Goal: Navigation & Orientation: Find specific page/section

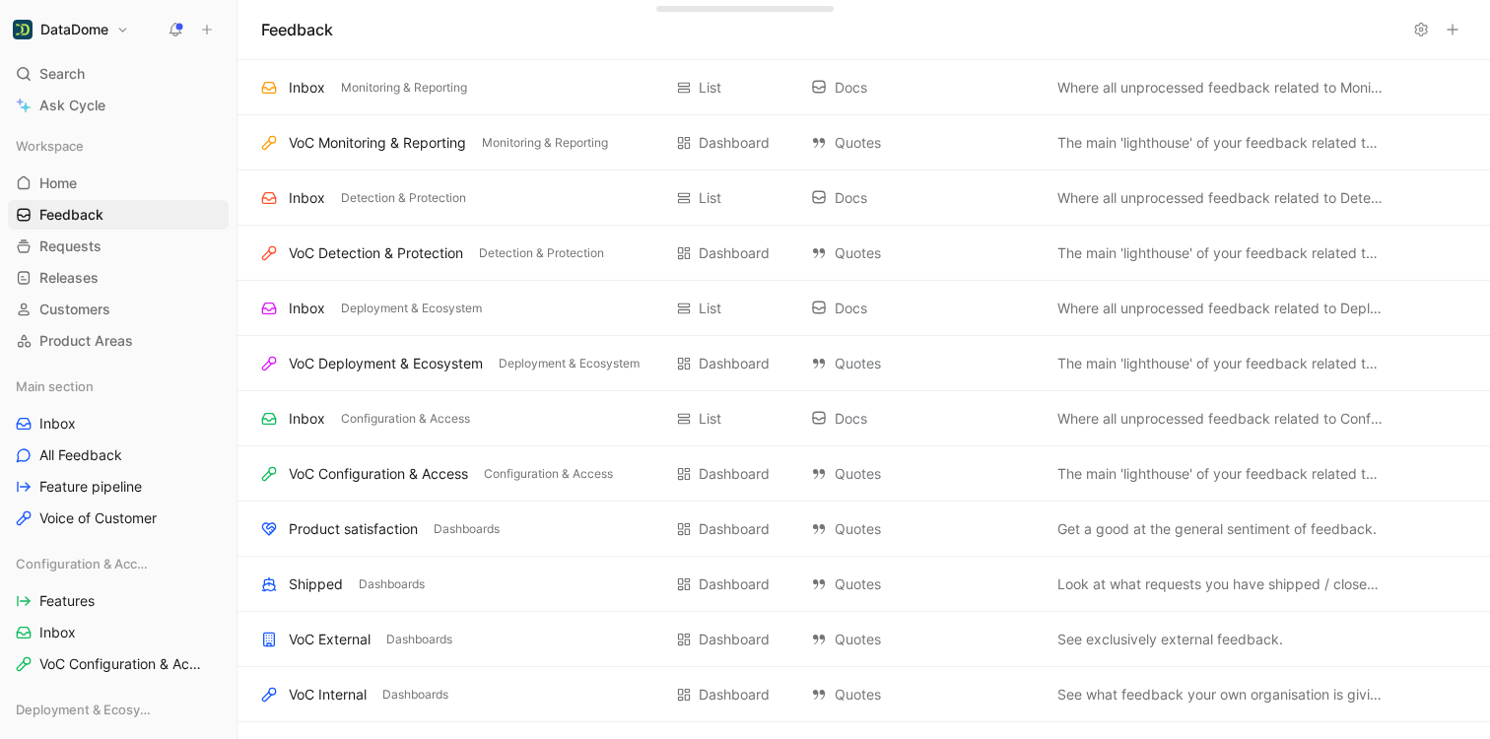
click at [174, 32] on icon at bounding box center [175, 30] width 16 height 16
click at [79, 171] on link "Home G then H" at bounding box center [118, 183] width 221 height 30
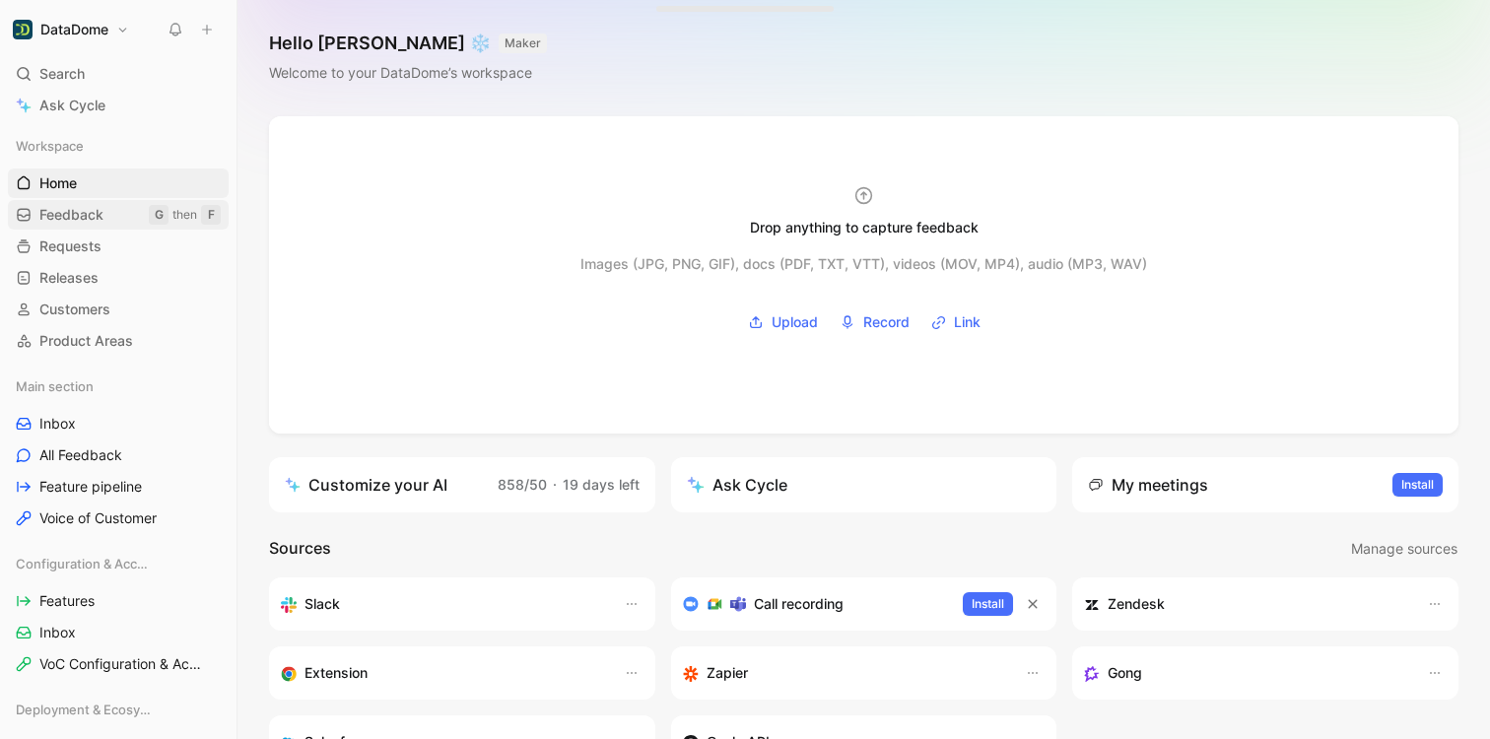
click at [55, 212] on span "Feedback" at bounding box center [71, 215] width 64 height 20
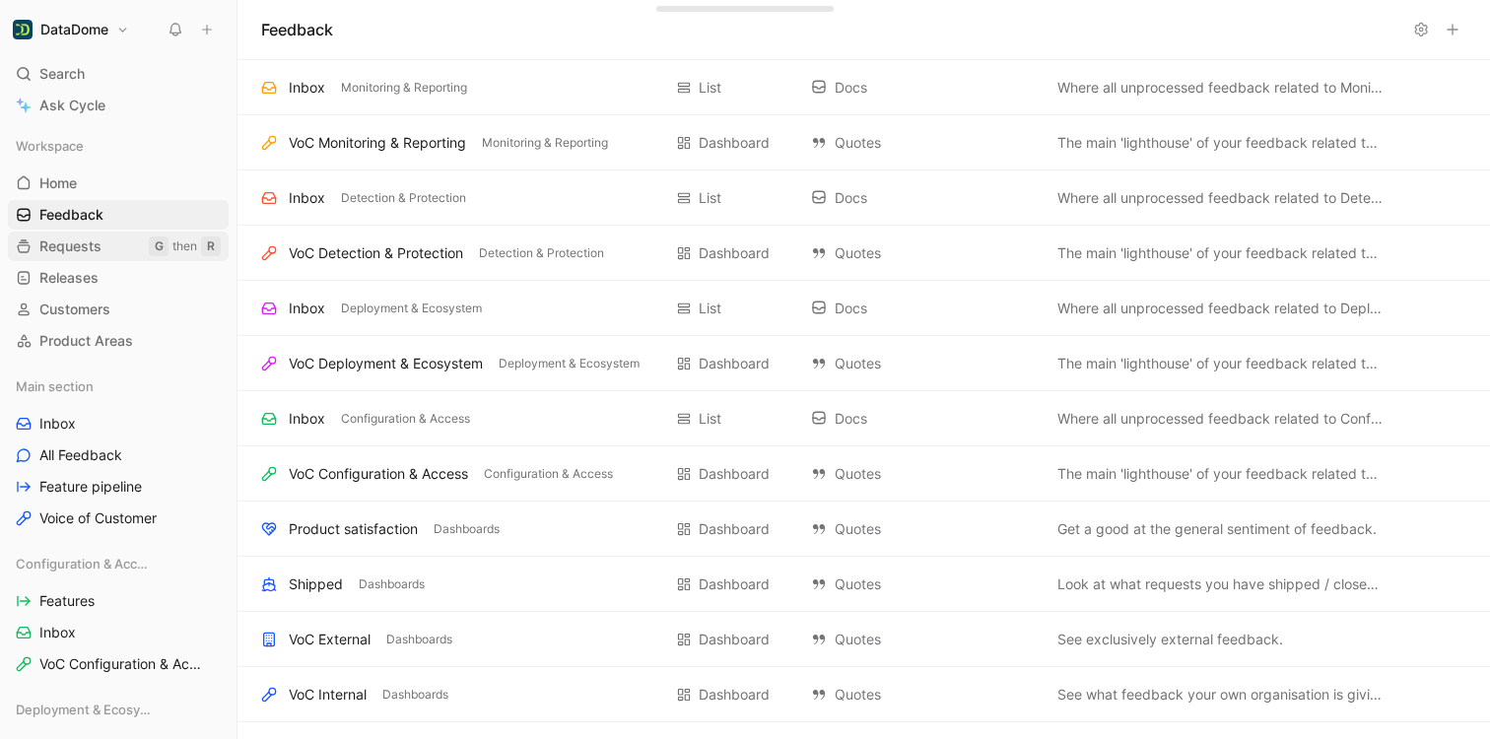
click at [77, 249] on span "Requests" at bounding box center [70, 246] width 62 height 20
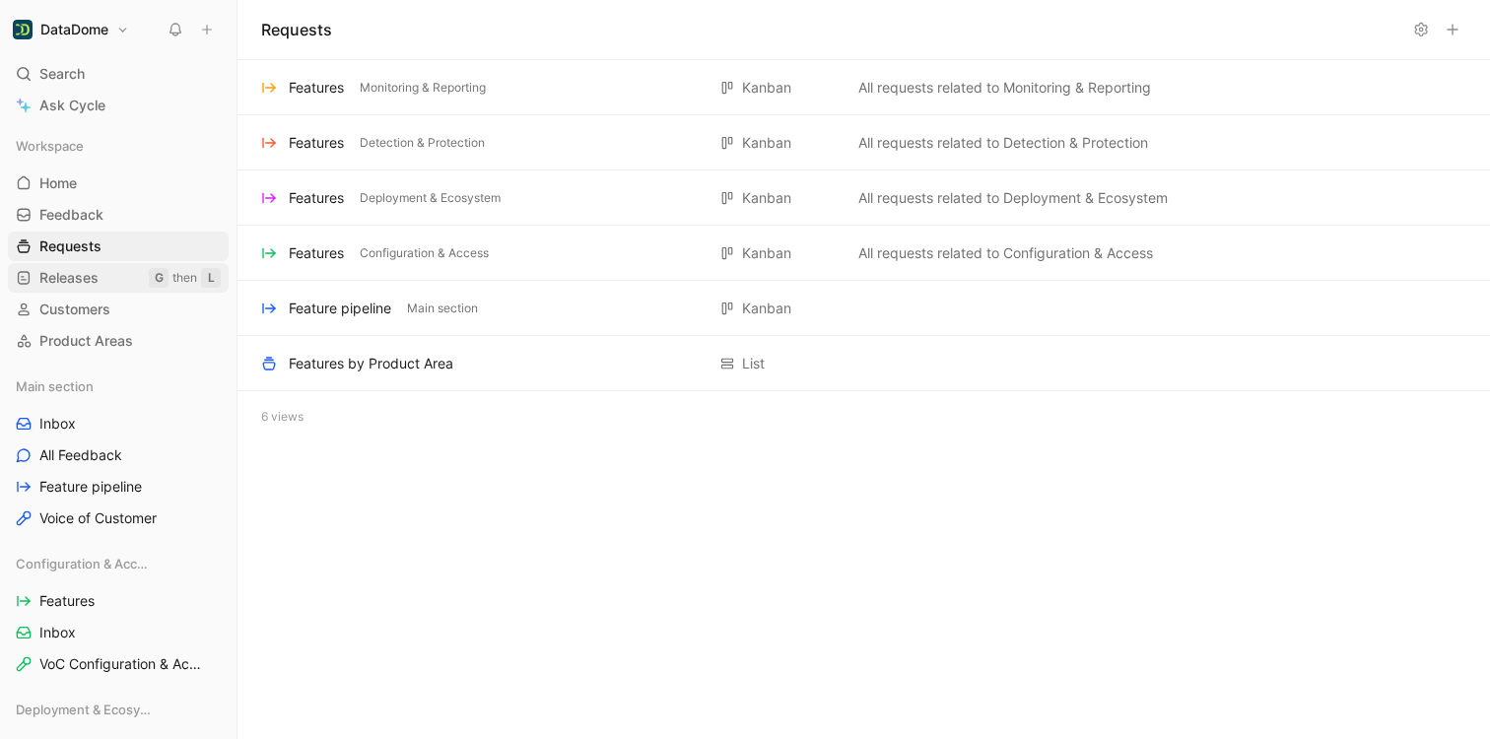
click at [74, 276] on span "Releases" at bounding box center [68, 278] width 59 height 20
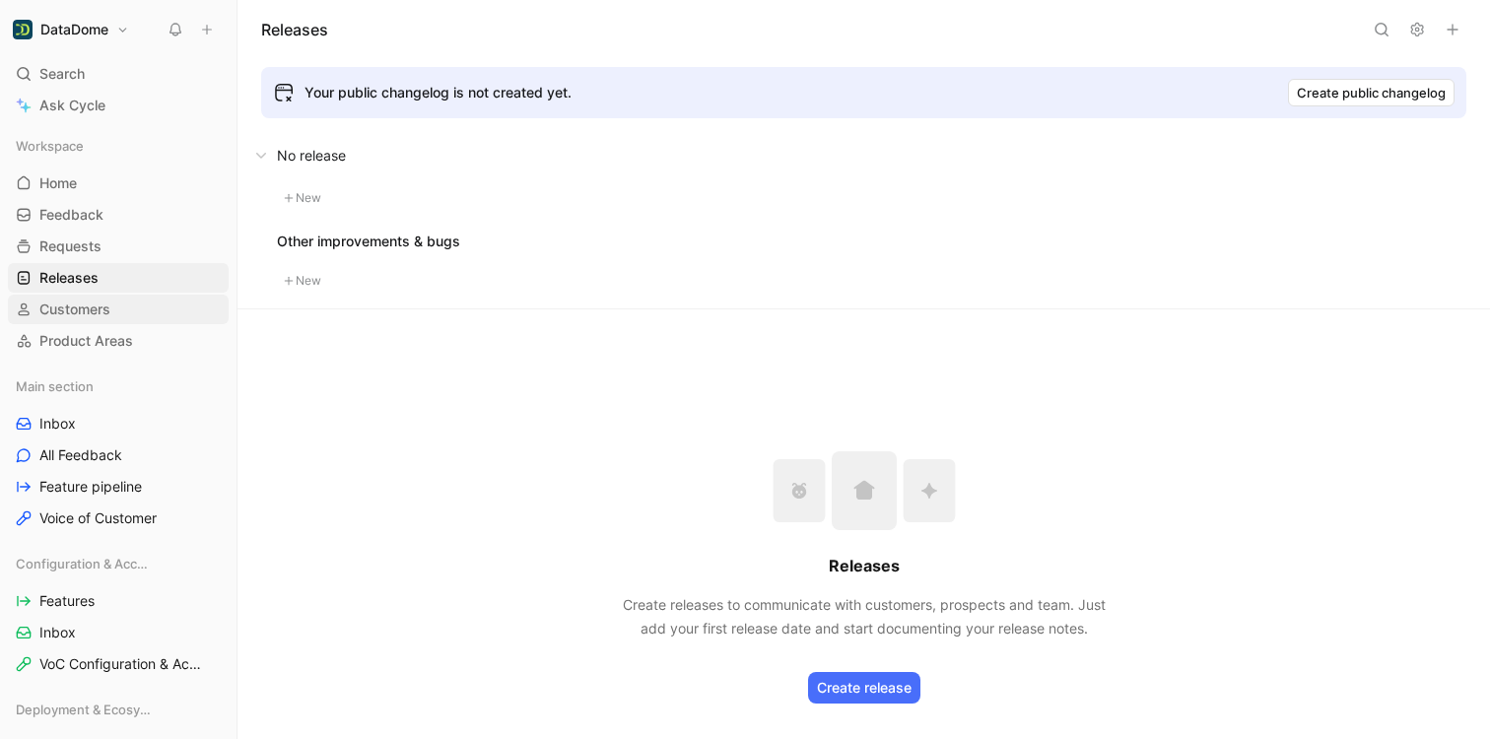
click at [71, 319] on link "Customers" at bounding box center [118, 310] width 221 height 30
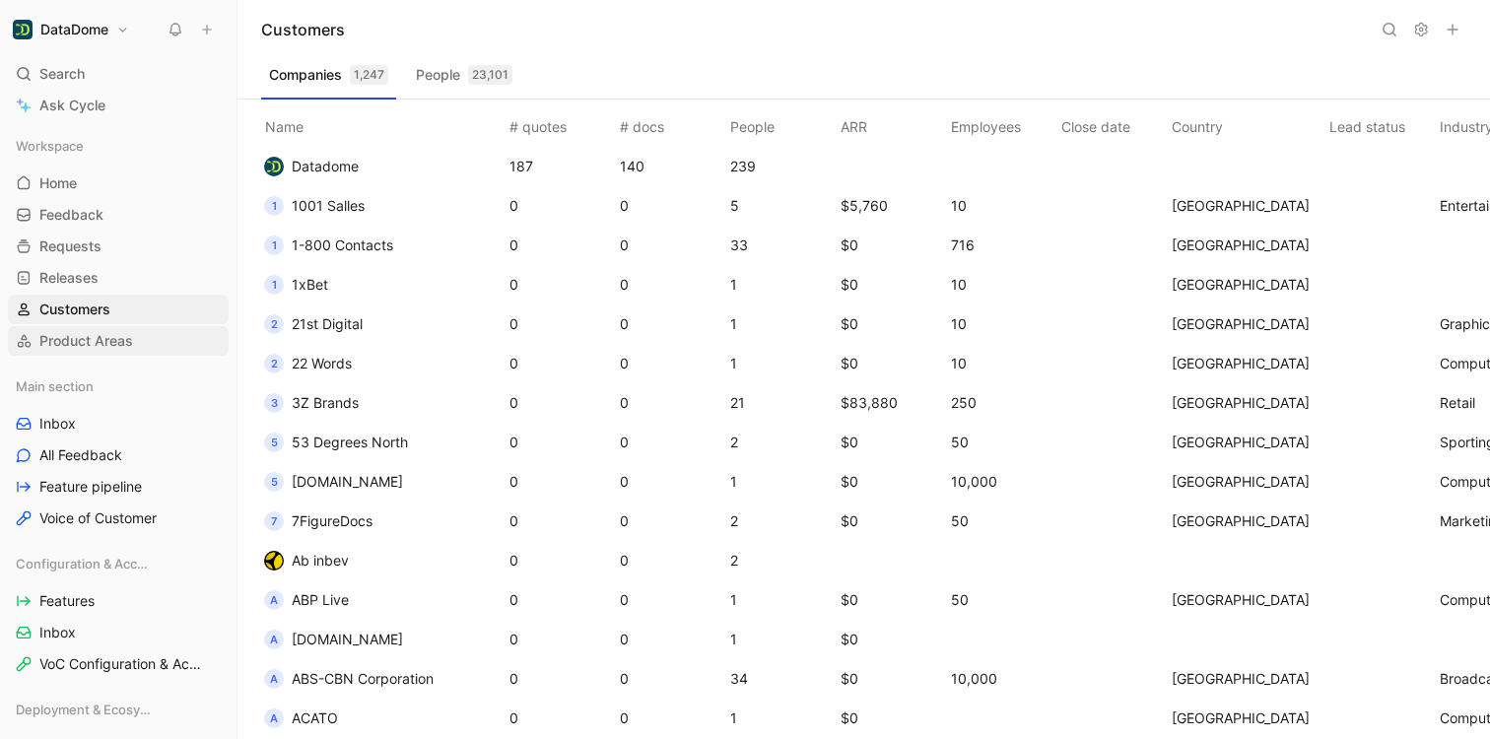
click at [71, 348] on span "Product Areas" at bounding box center [86, 341] width 94 height 20
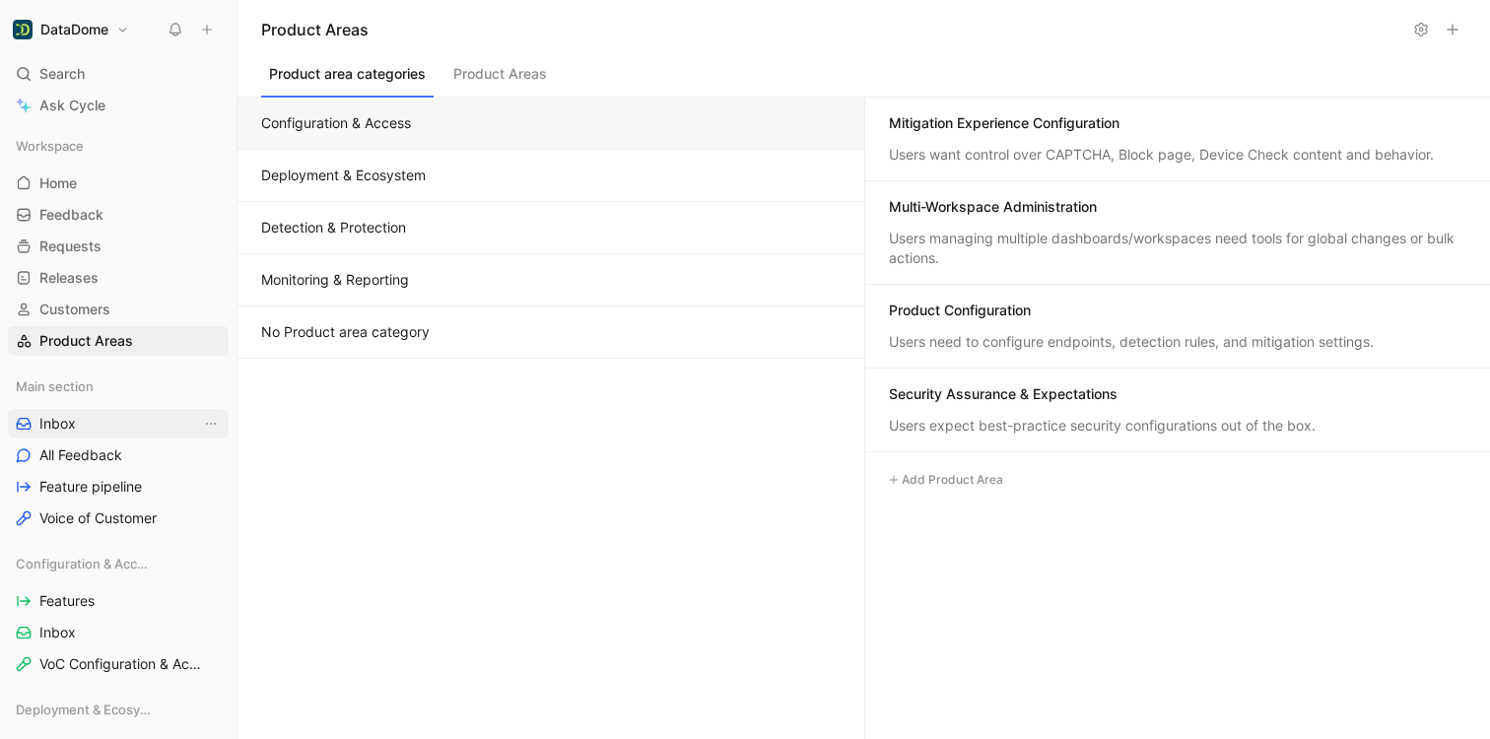
click at [64, 426] on span "Inbox" at bounding box center [57, 424] width 36 height 20
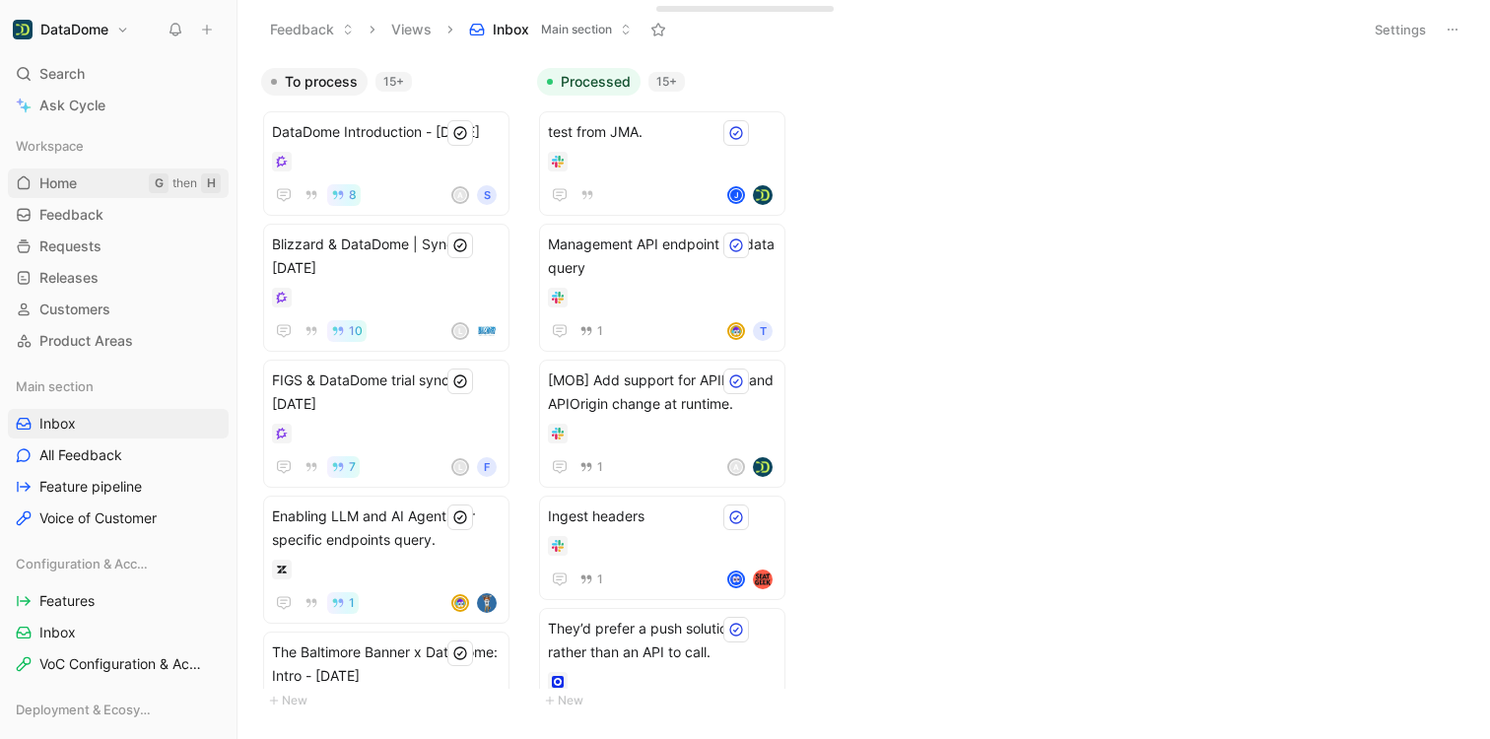
click at [77, 179] on span "Home" at bounding box center [57, 183] width 37 height 20
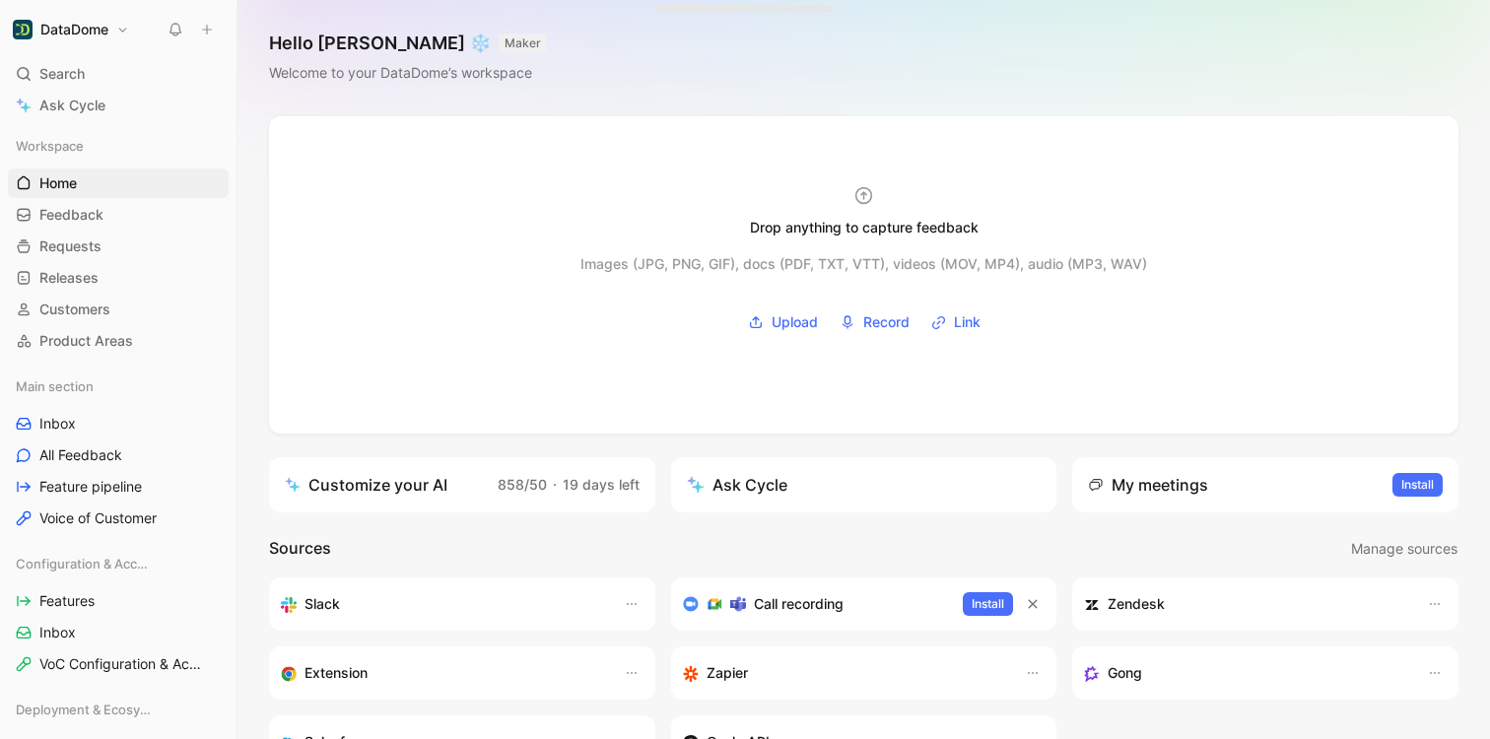
click at [97, 27] on h1 "DataDome" at bounding box center [74, 30] width 68 height 18
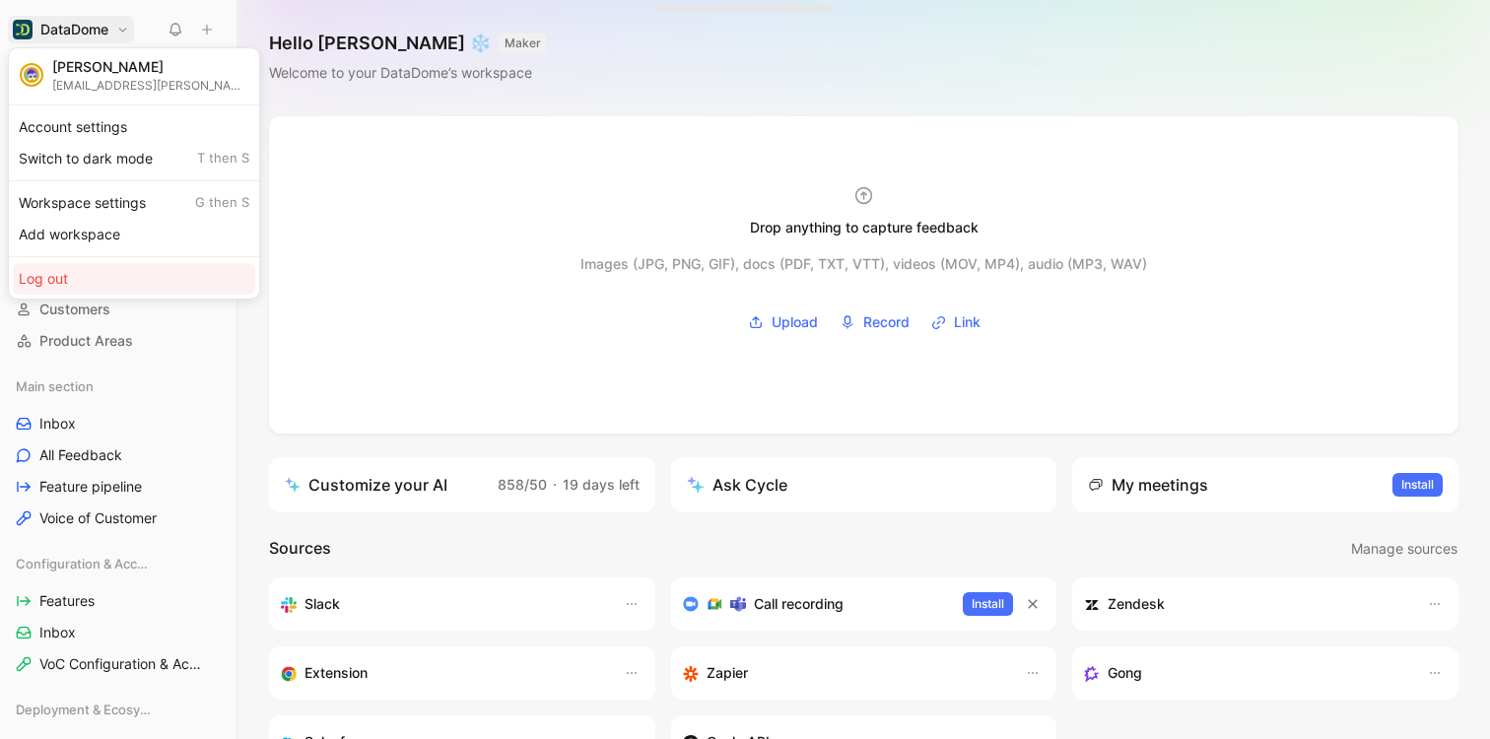
click at [65, 284] on div "Log out" at bounding box center [134, 279] width 242 height 32
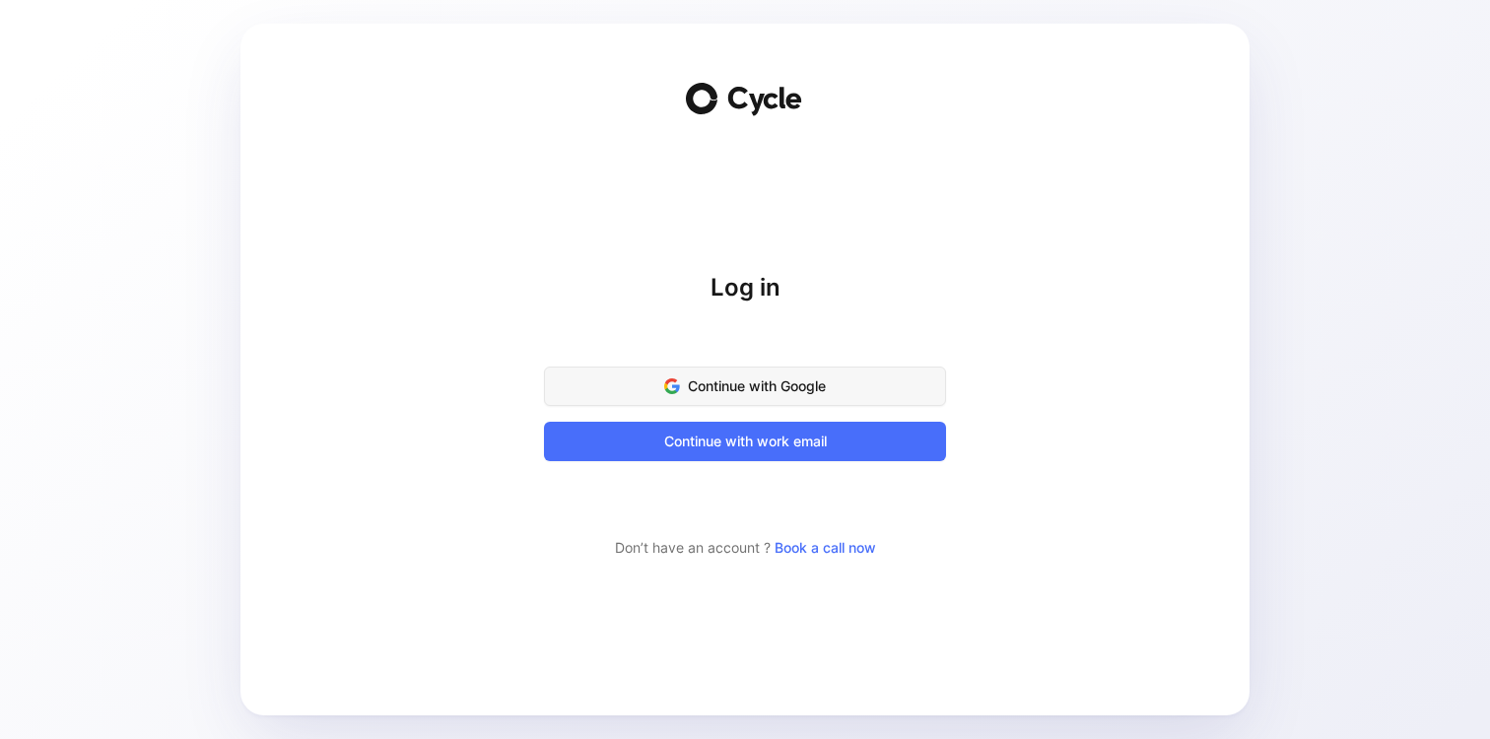
click at [747, 389] on span "Continue with Google" at bounding box center [744, 386] width 353 height 24
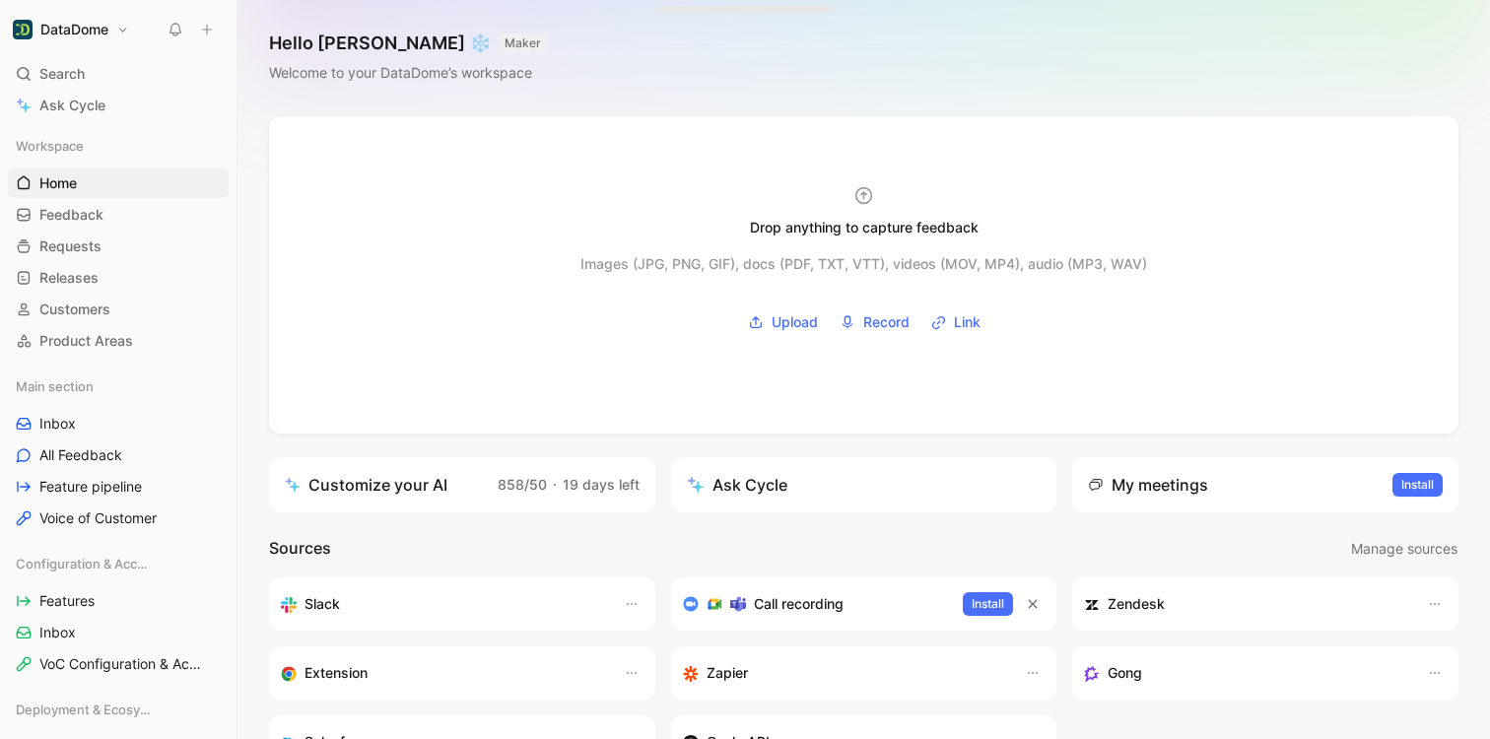
click at [106, 25] on h1 "DataDome" at bounding box center [74, 30] width 68 height 18
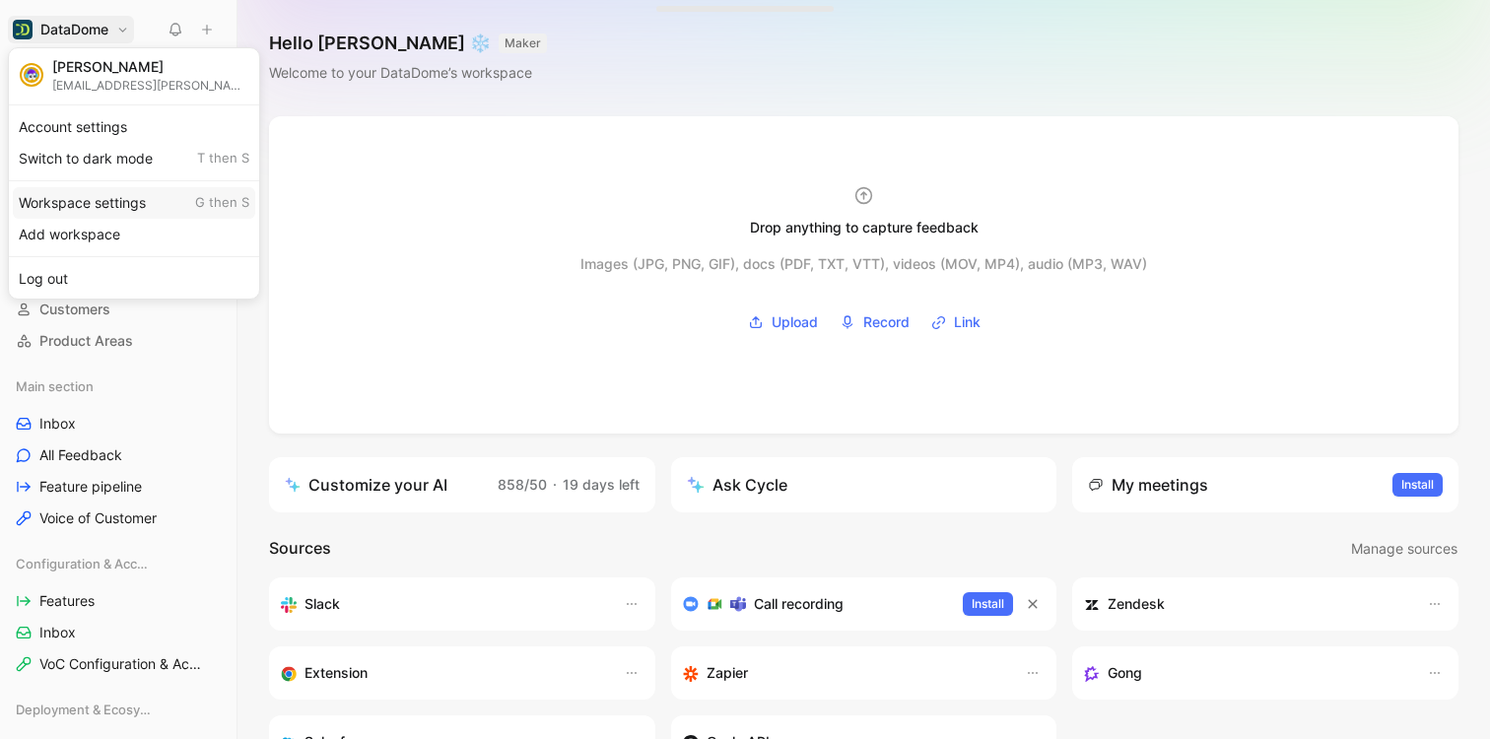
click at [70, 194] on div "Workspace settings G then S" at bounding box center [134, 203] width 242 height 32
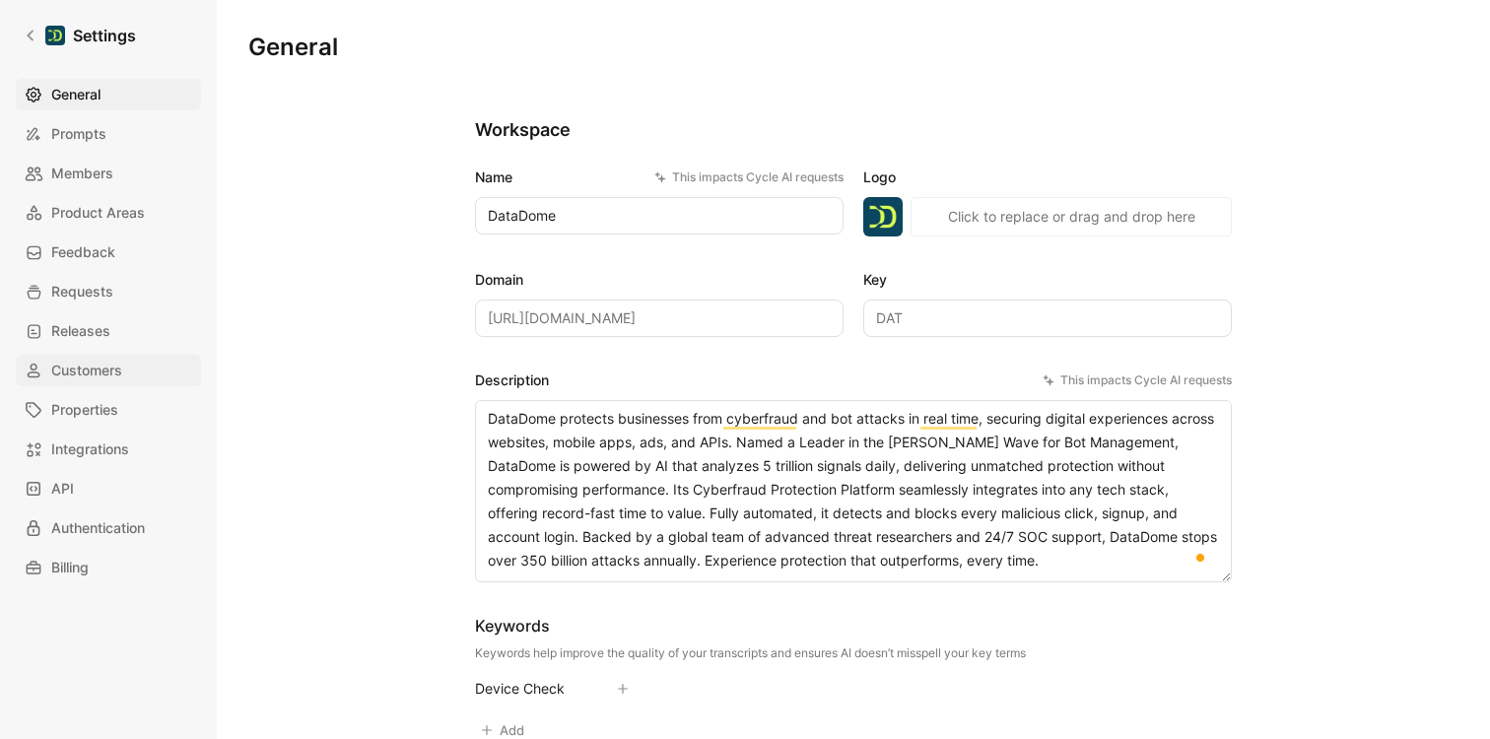
click at [85, 369] on span "Customers" at bounding box center [86, 371] width 71 height 24
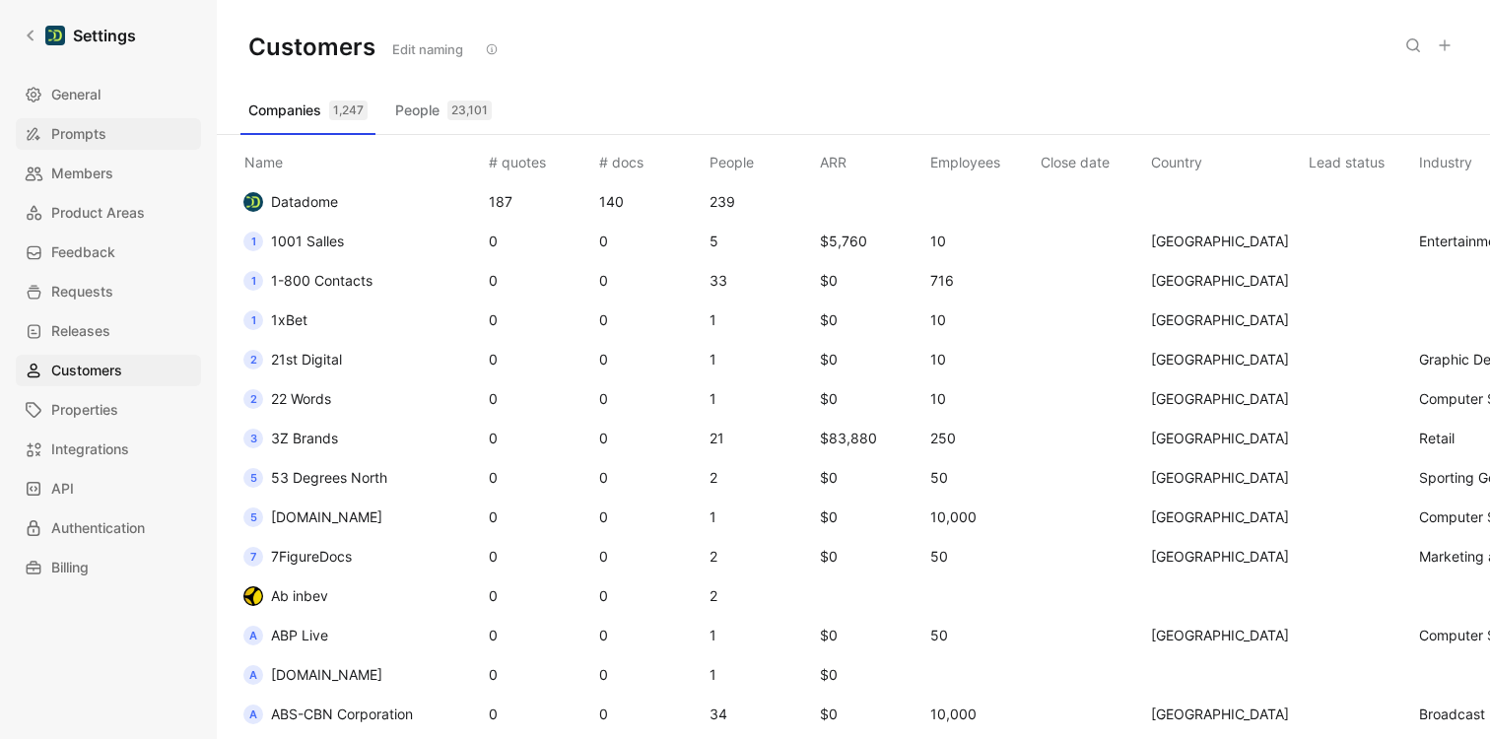
click at [80, 145] on span "Prompts" at bounding box center [78, 134] width 55 height 24
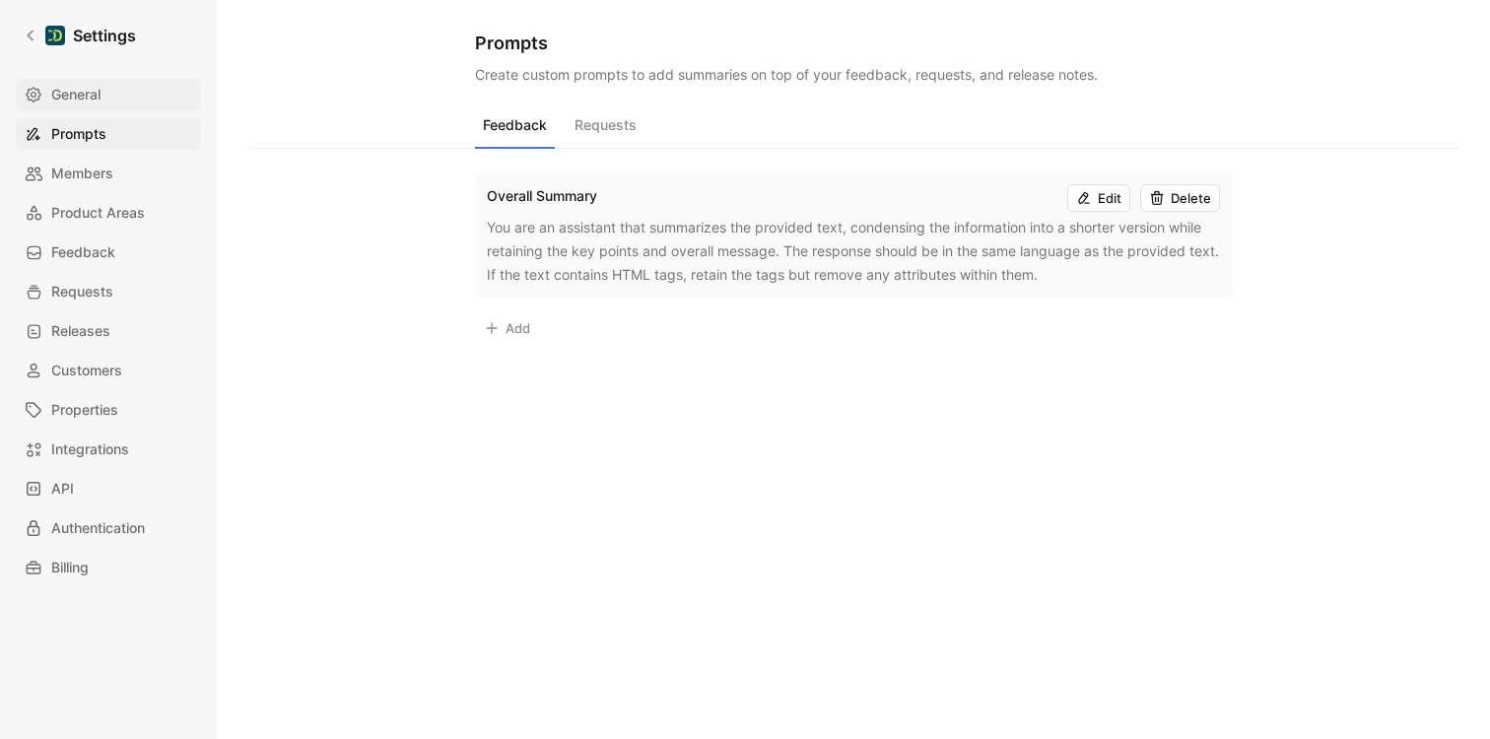
click at [83, 99] on span "General" at bounding box center [75, 95] width 49 height 24
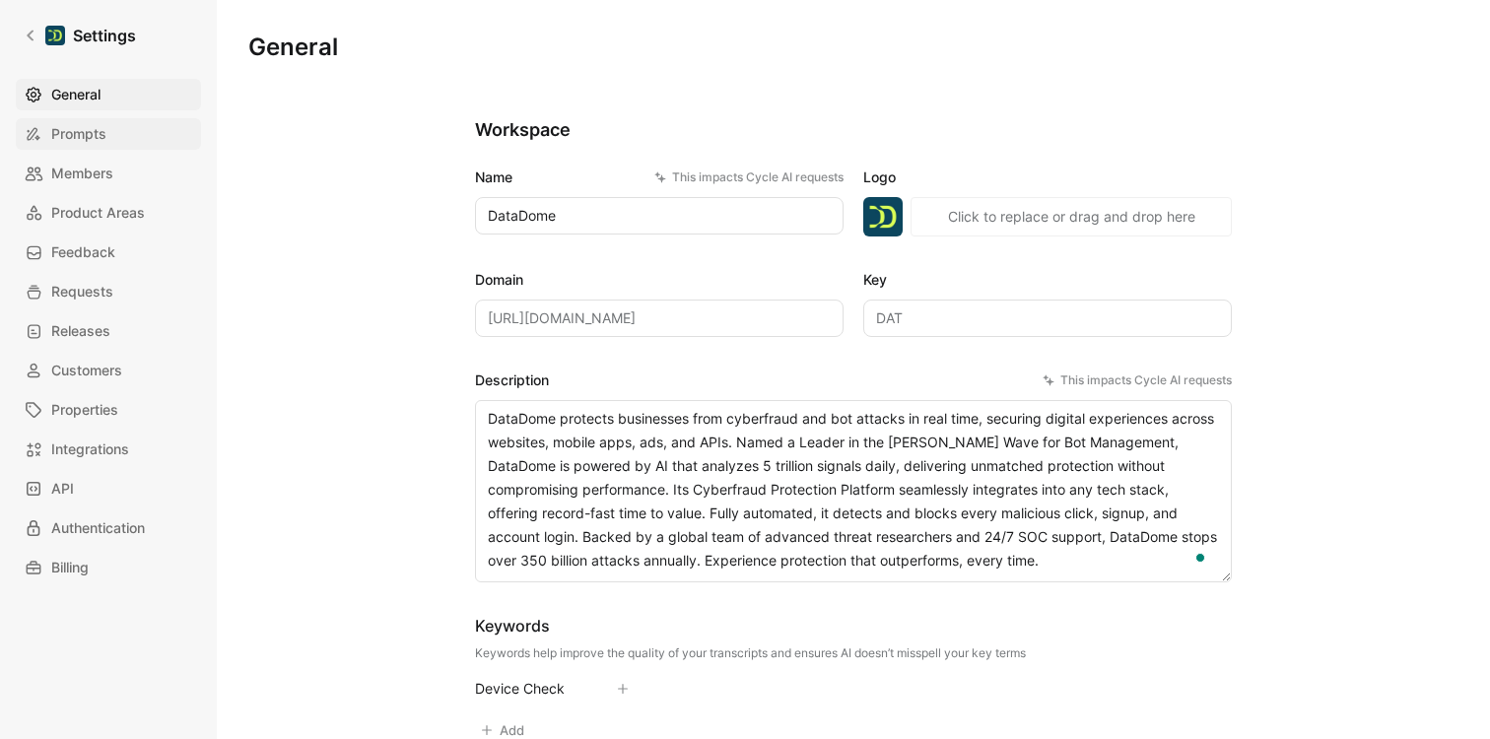
click at [78, 125] on span "Prompts" at bounding box center [78, 134] width 55 height 24
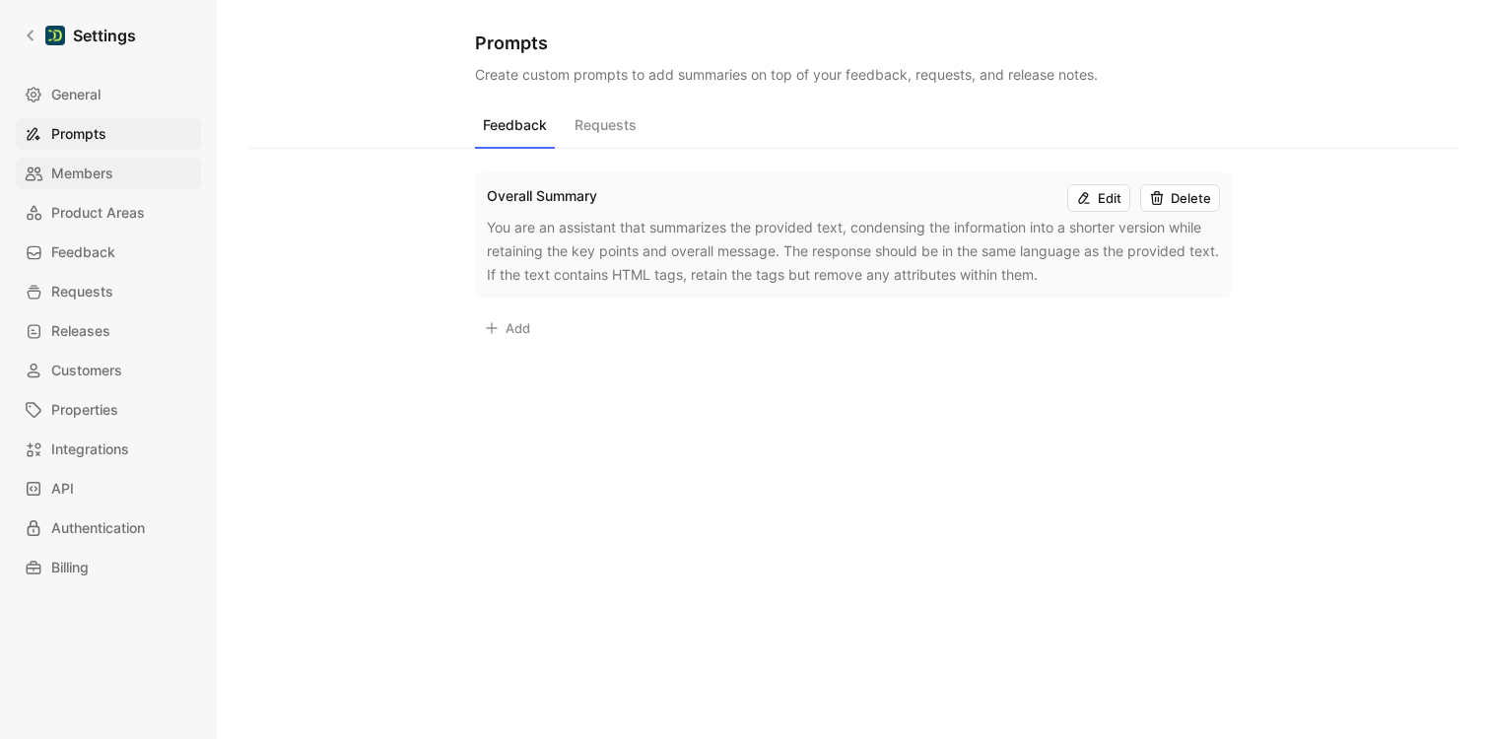
click at [69, 184] on span "Members" at bounding box center [82, 174] width 62 height 24
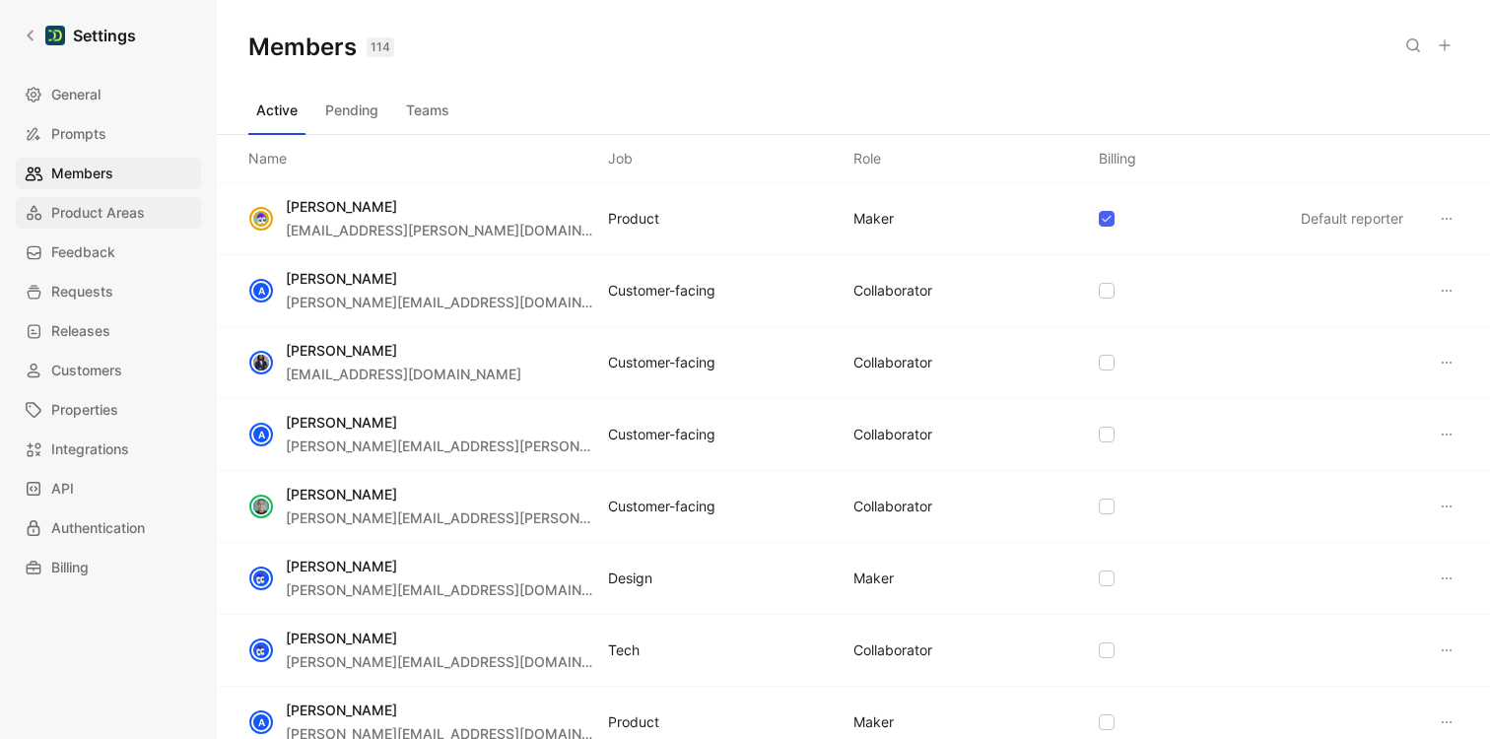
click at [65, 211] on span "Product Areas" at bounding box center [98, 213] width 94 height 24
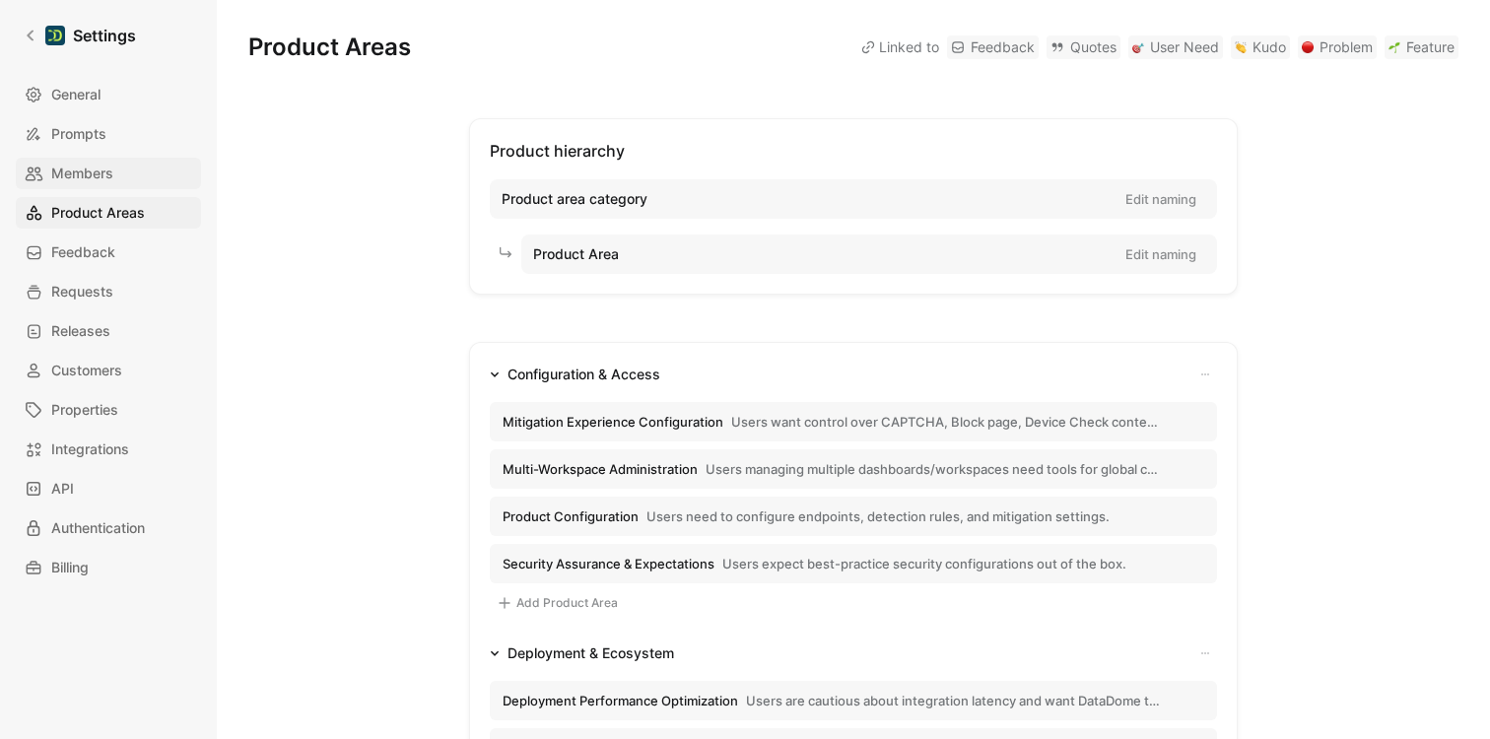
click at [81, 178] on span "Members" at bounding box center [82, 174] width 62 height 24
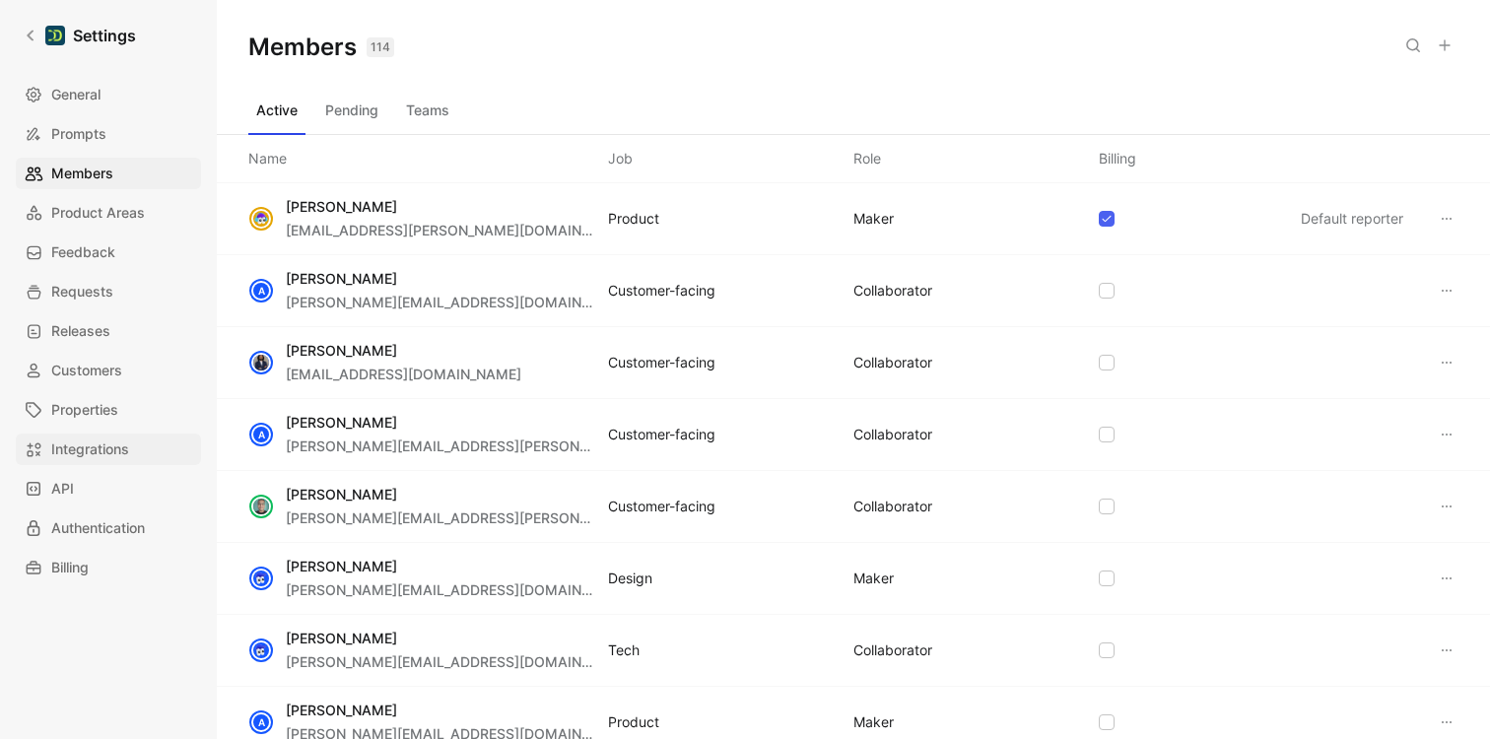
click at [94, 461] on link "Integrations" at bounding box center [108, 449] width 185 height 32
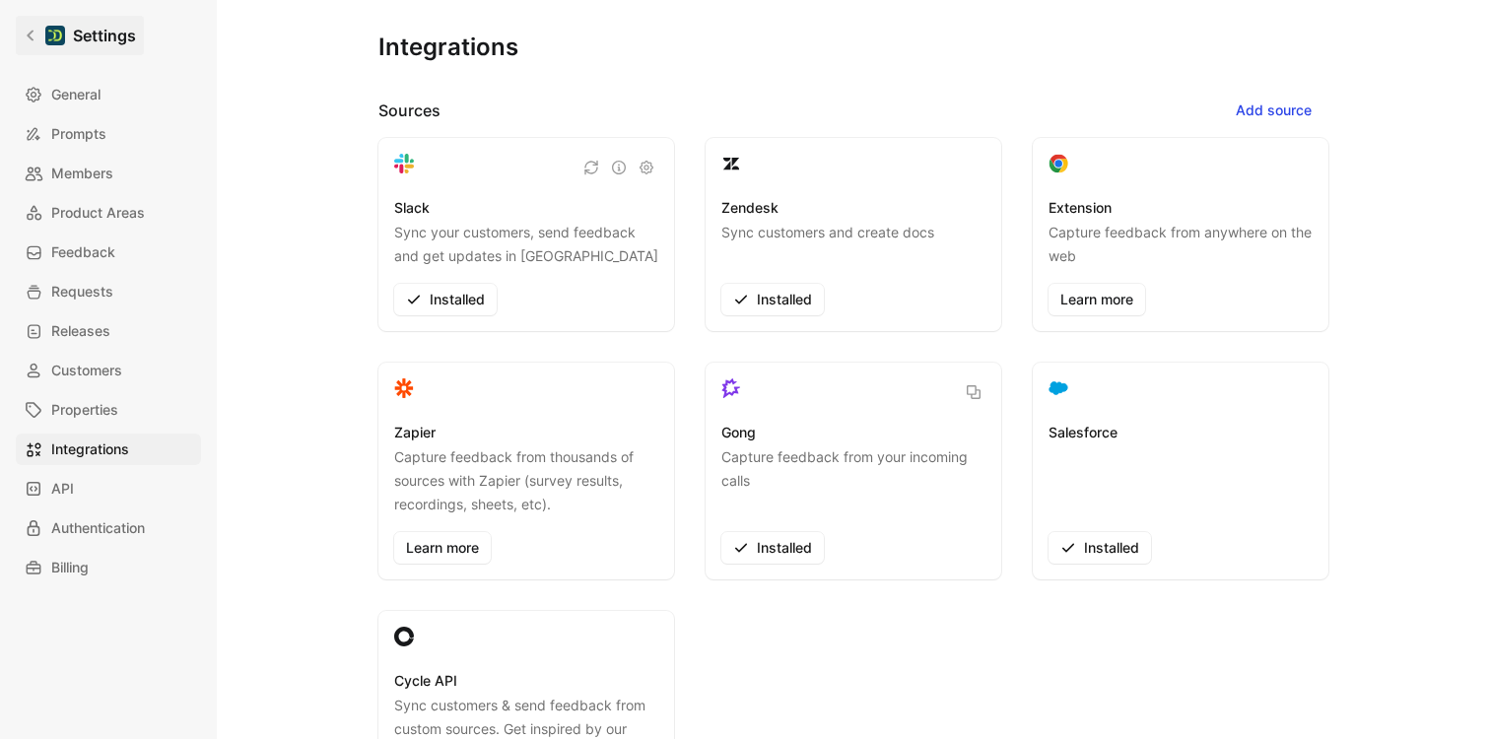
click at [26, 40] on icon at bounding box center [31, 36] width 14 height 14
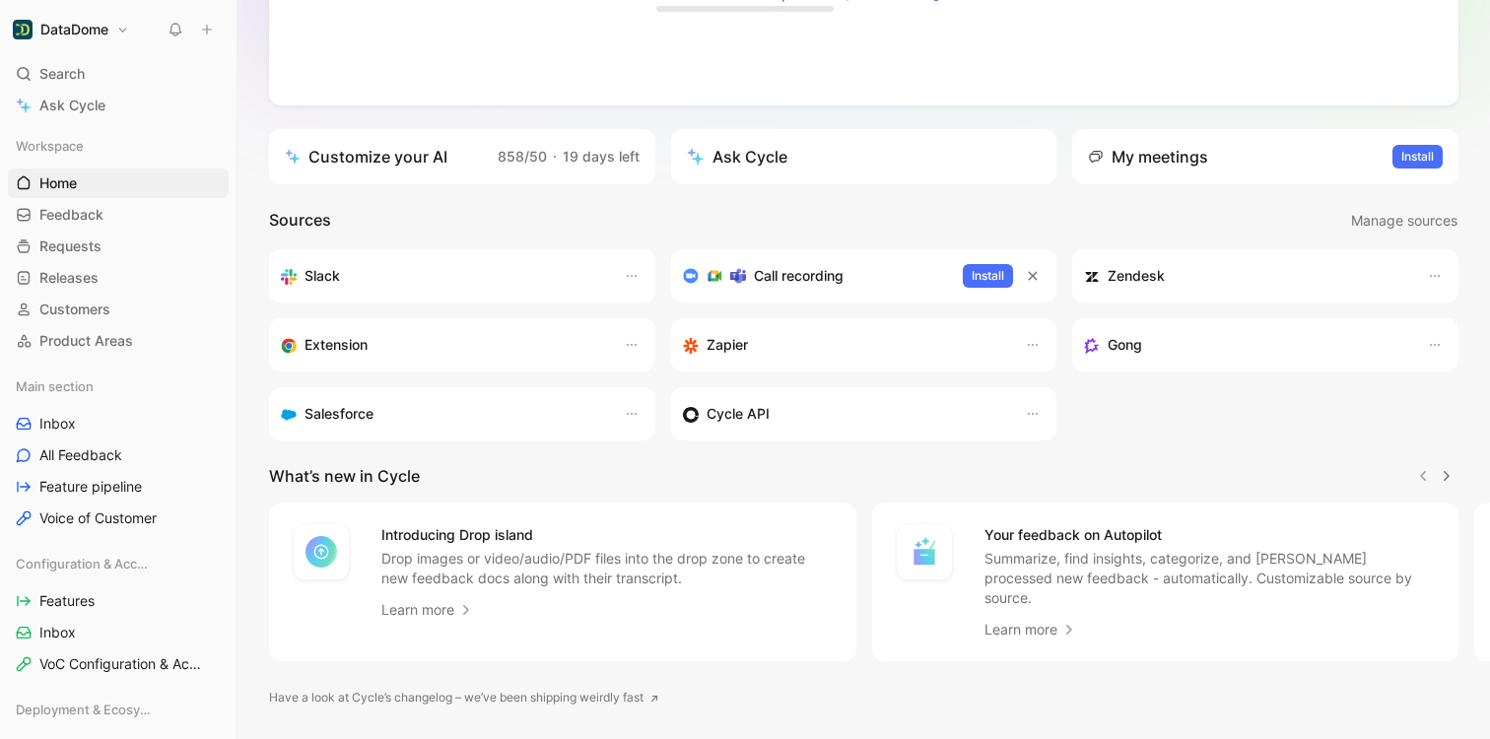
scroll to position [367, 0]
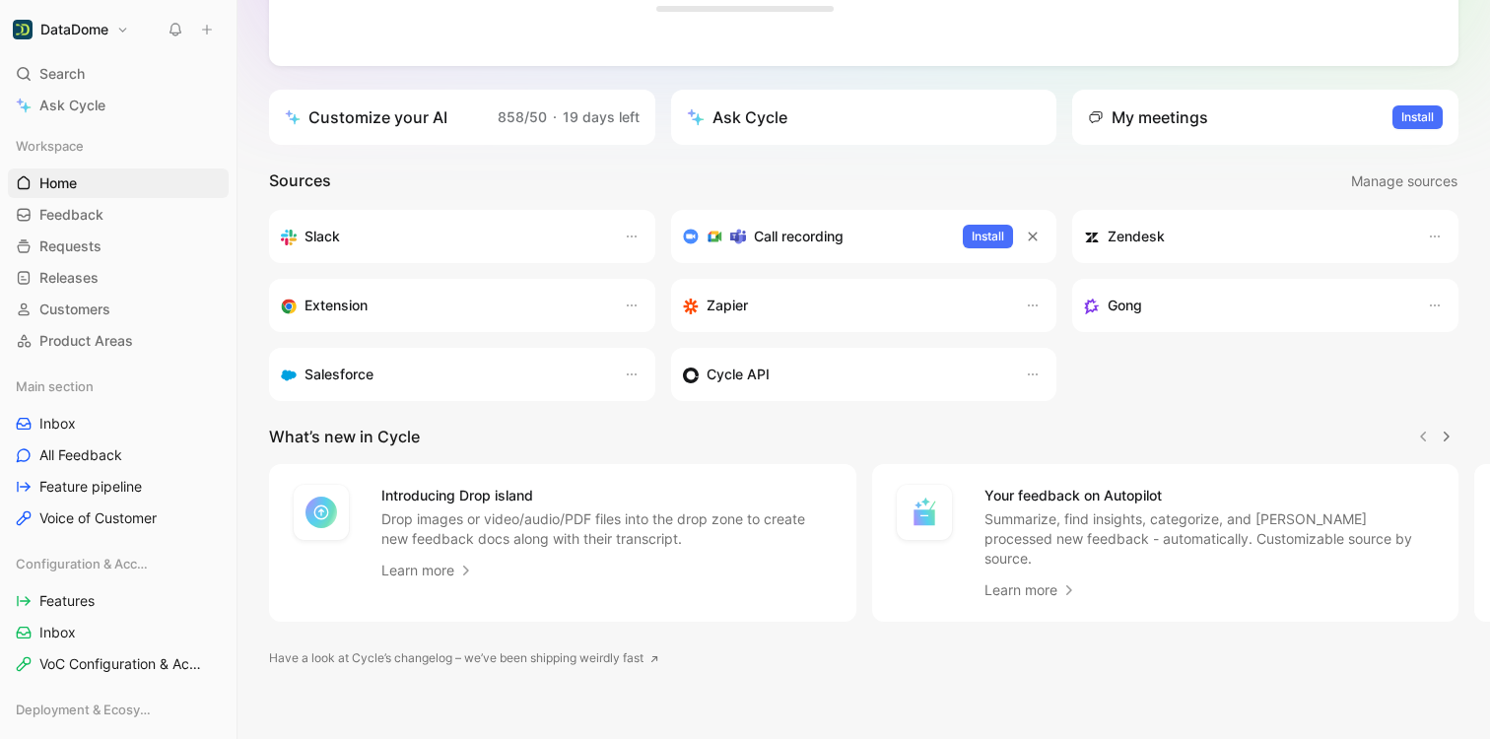
click at [447, 564] on link "Learn more" at bounding box center [427, 571] width 93 height 24
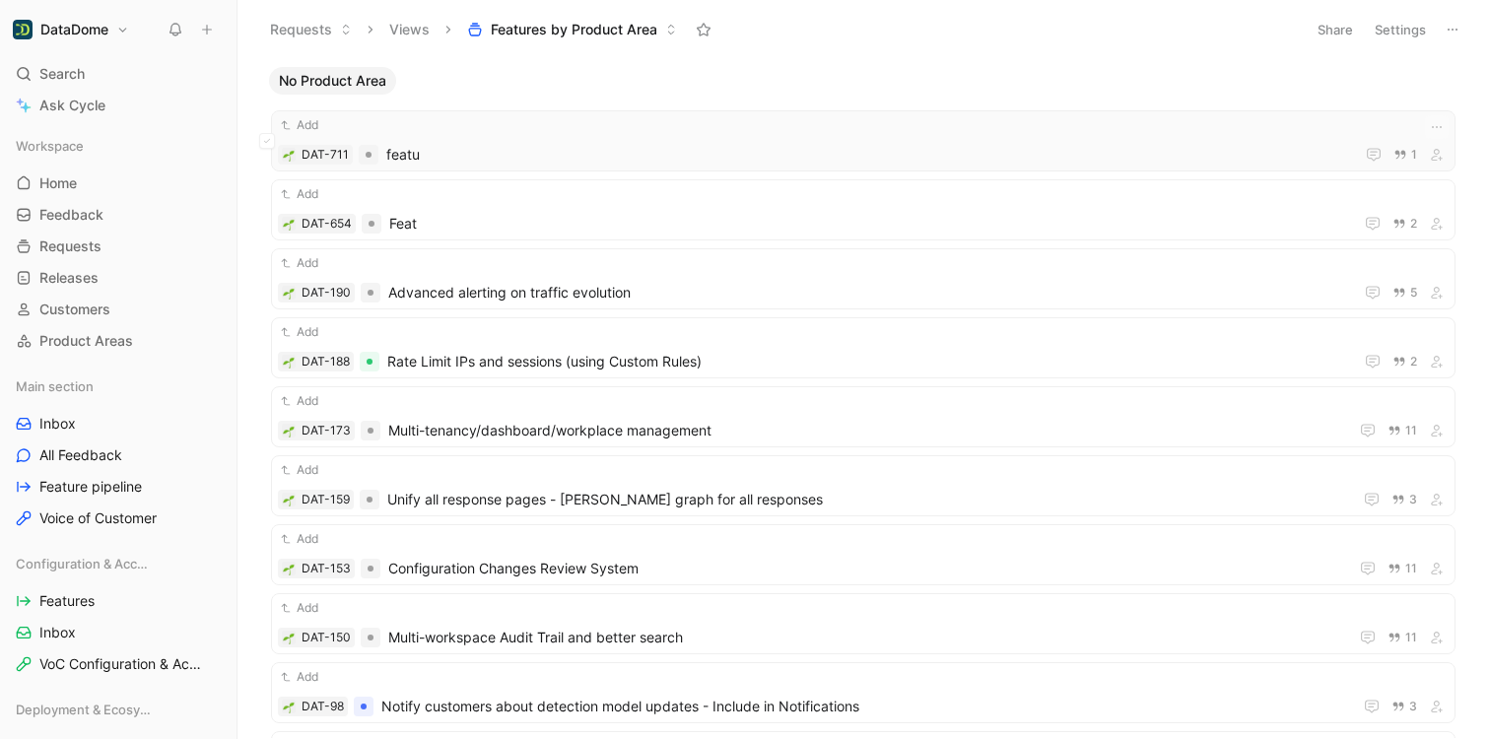
click at [535, 140] on div "Add DAT-711 featu 1" at bounding box center [863, 140] width 1170 height 51
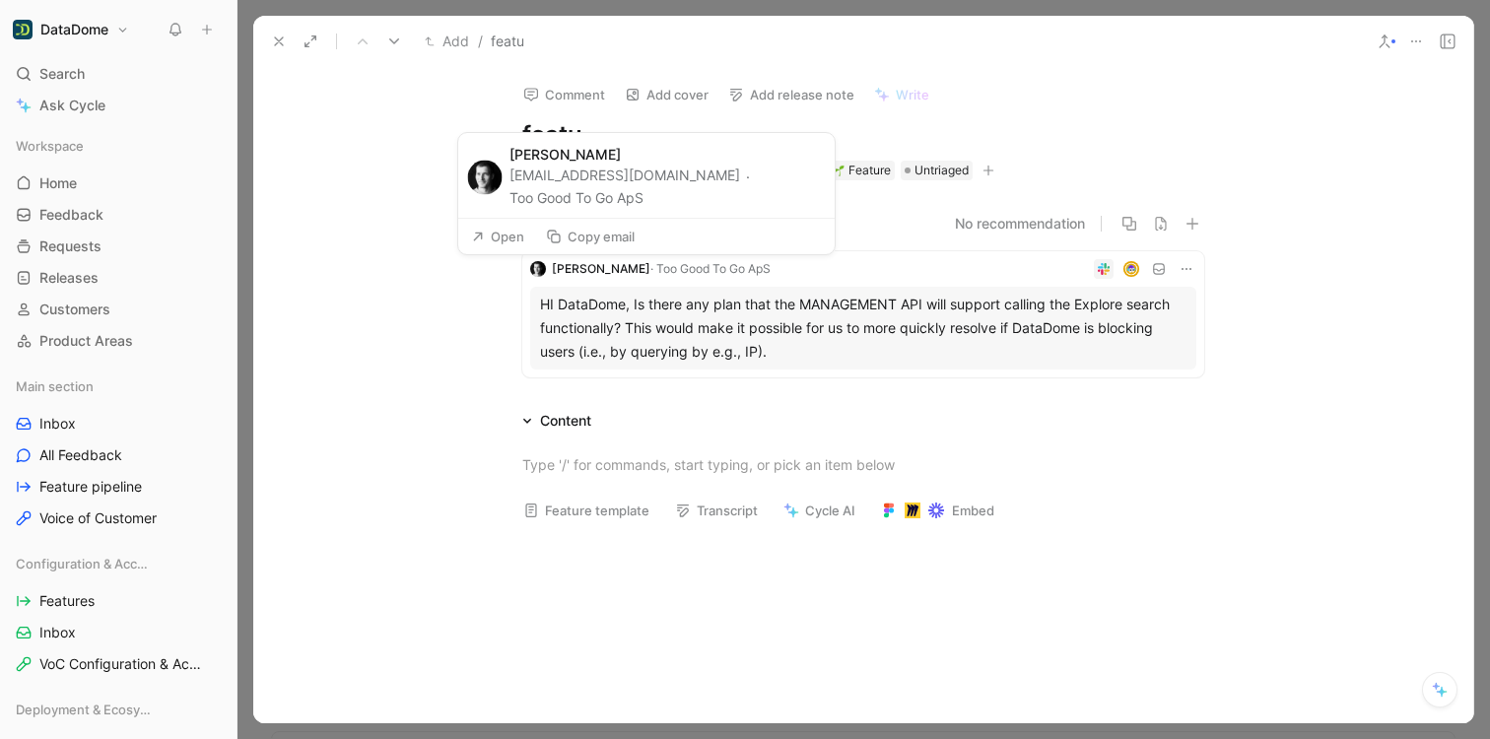
click at [587, 263] on span "Poul Clementsen" at bounding box center [601, 268] width 99 height 15
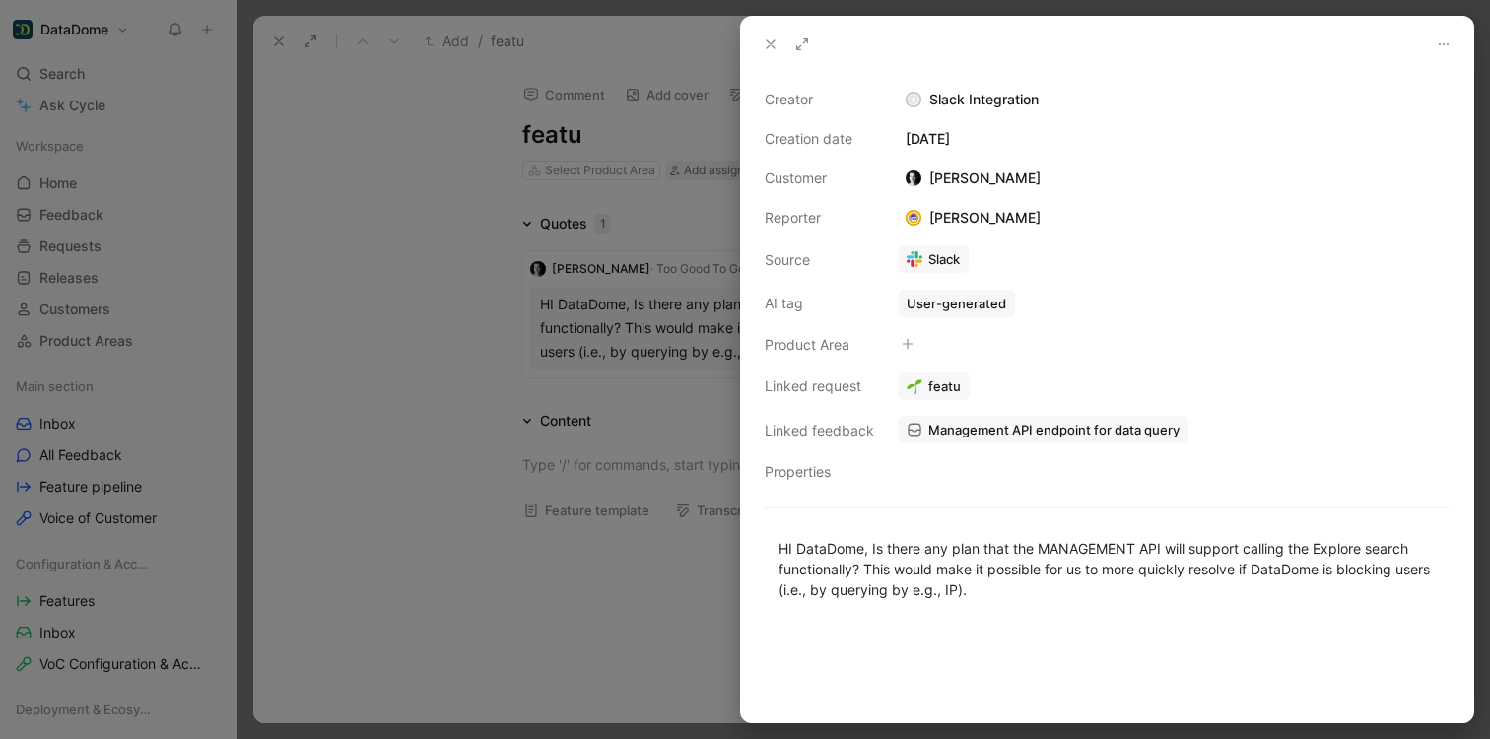
click at [432, 261] on div at bounding box center [745, 369] width 1490 height 739
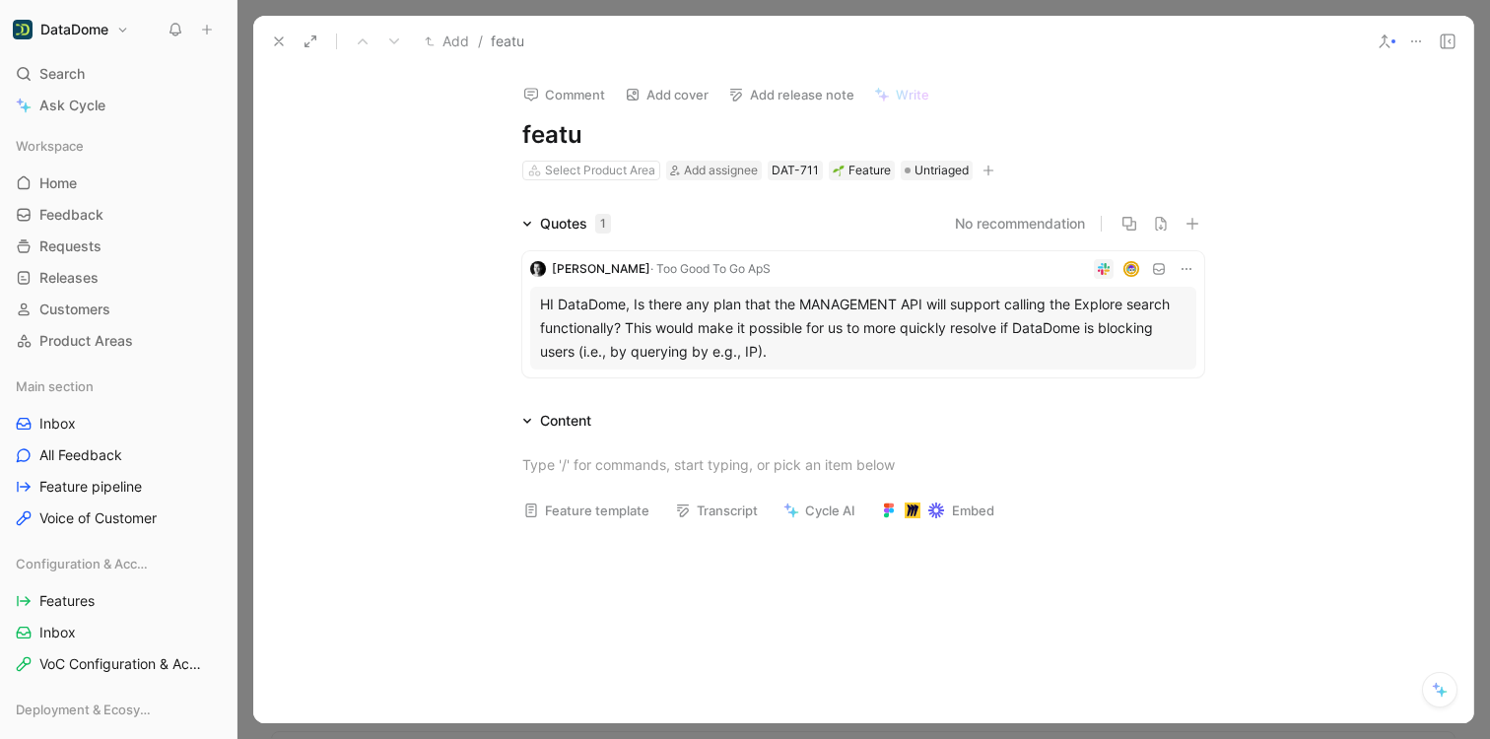
click at [272, 43] on icon at bounding box center [279, 41] width 16 height 16
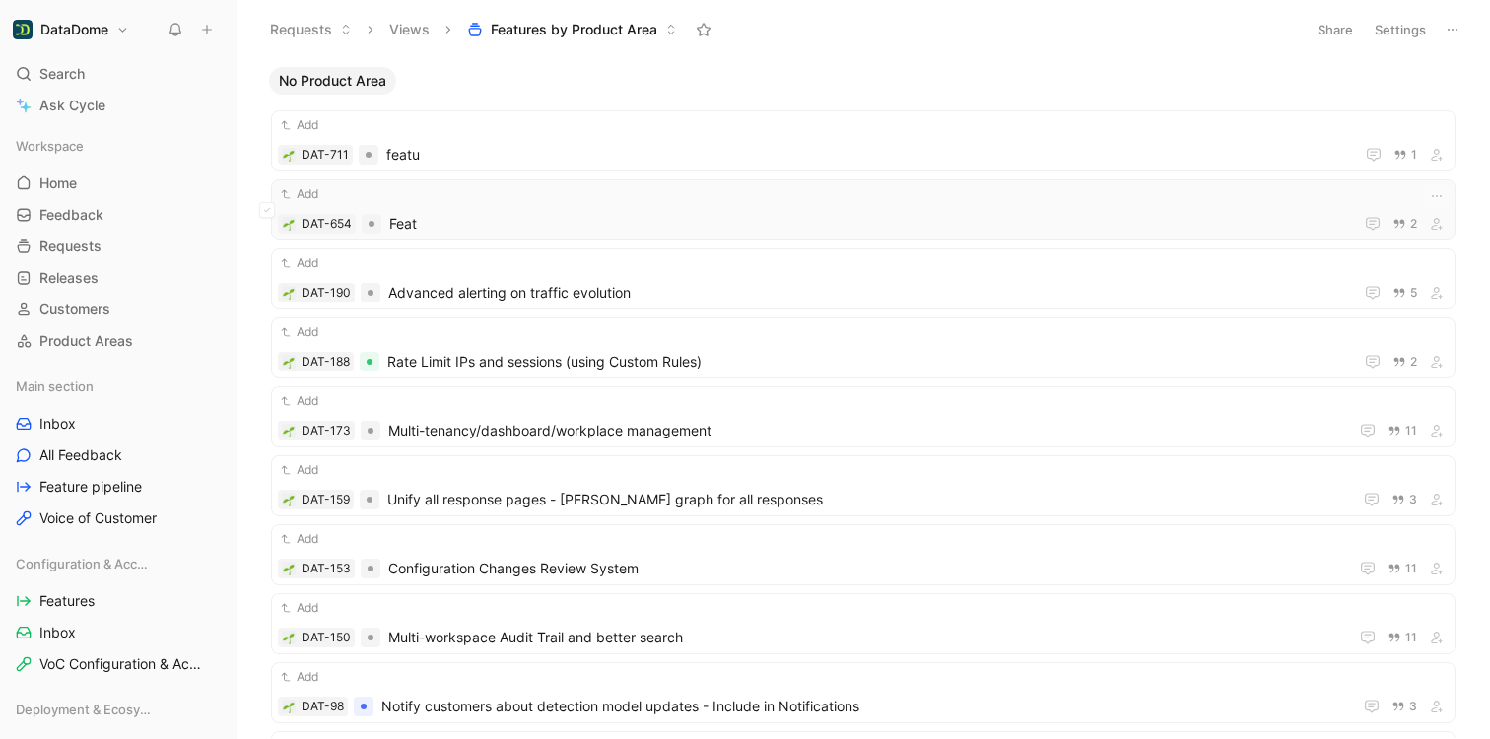
click at [462, 202] on div "Add" at bounding box center [863, 194] width 1170 height 20
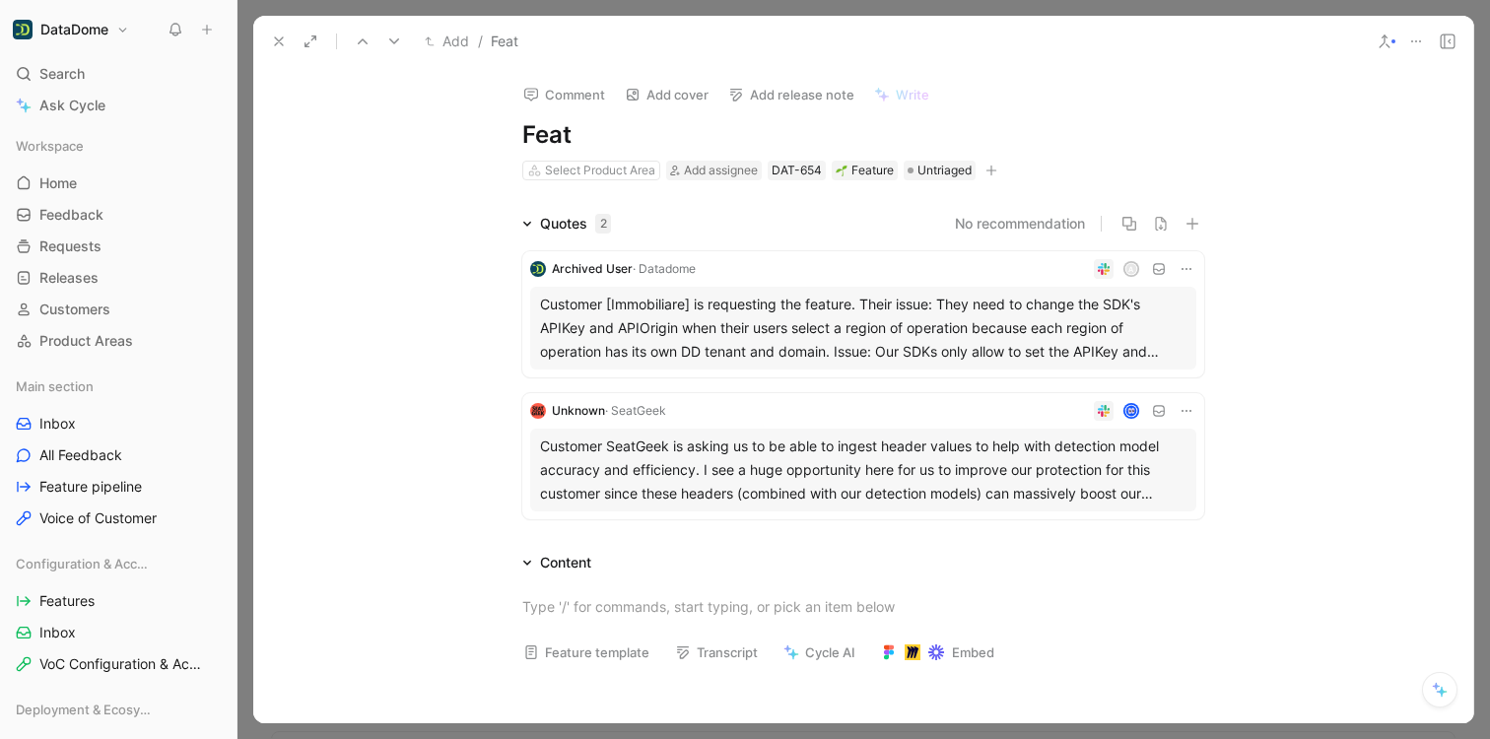
click at [280, 43] on icon at bounding box center [279, 41] width 16 height 16
